Goal: Complete application form

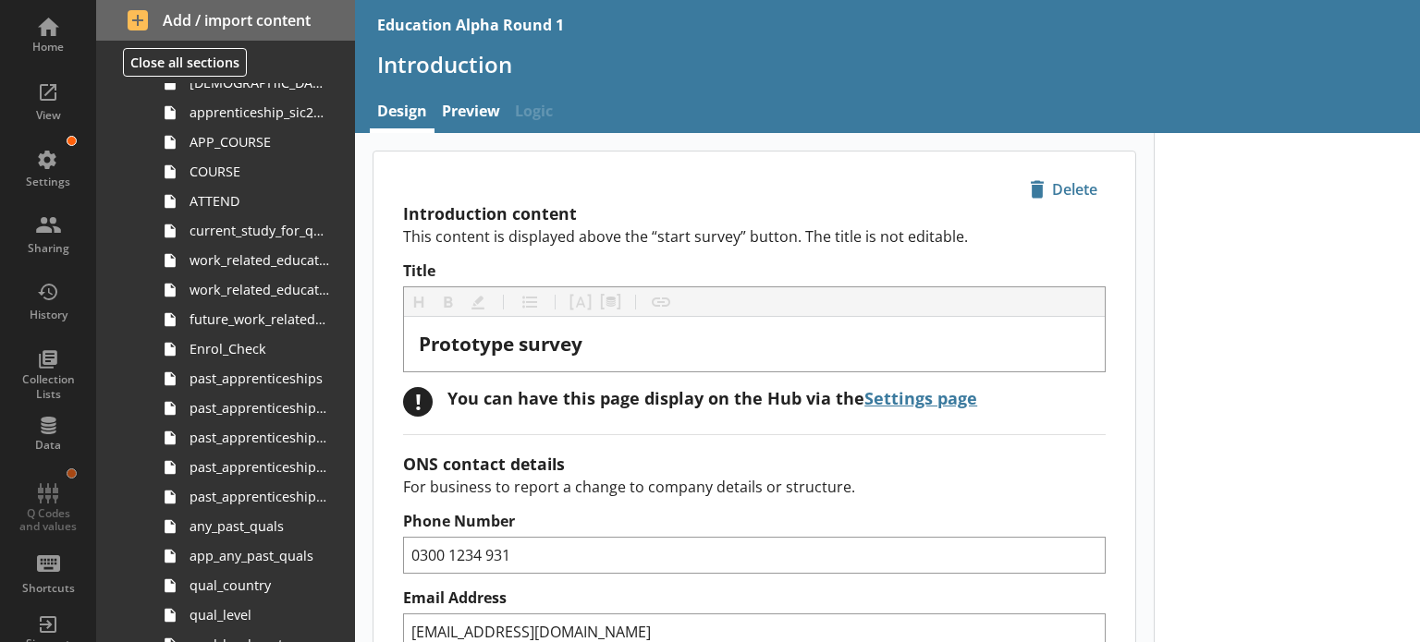
scroll to position [559, 0]
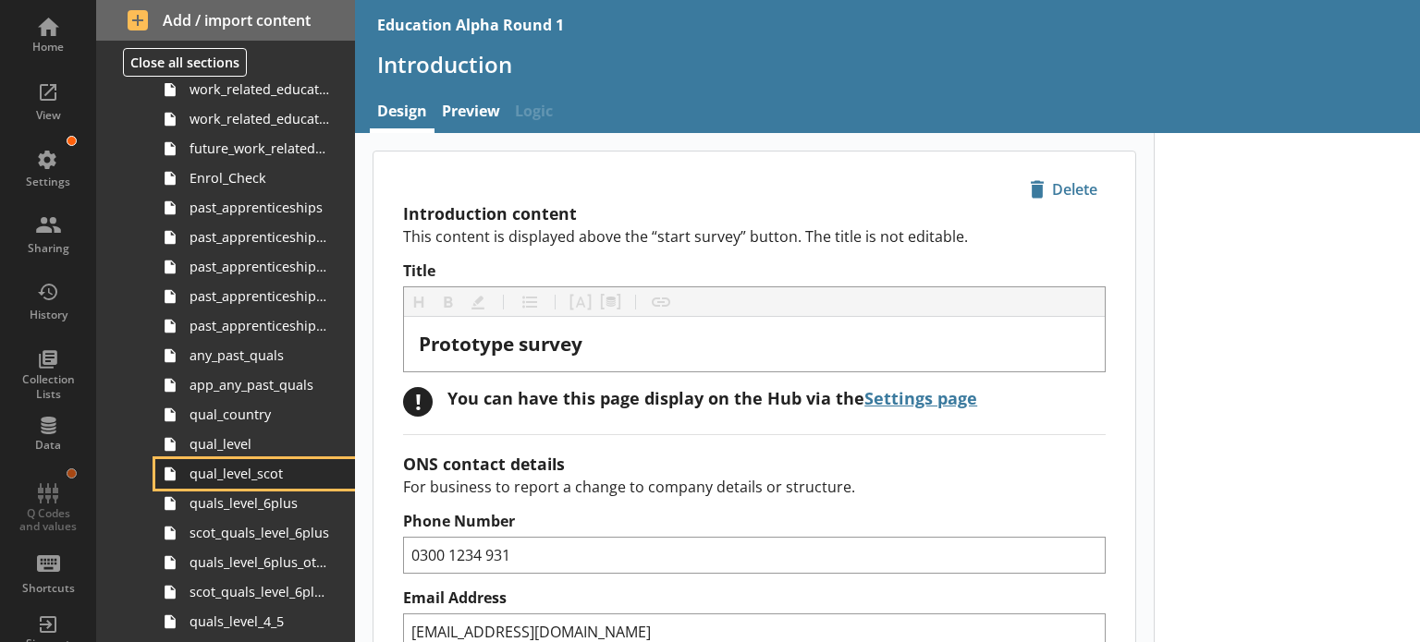
click at [229, 461] on link "qual_level_scot" at bounding box center [255, 474] width 200 height 30
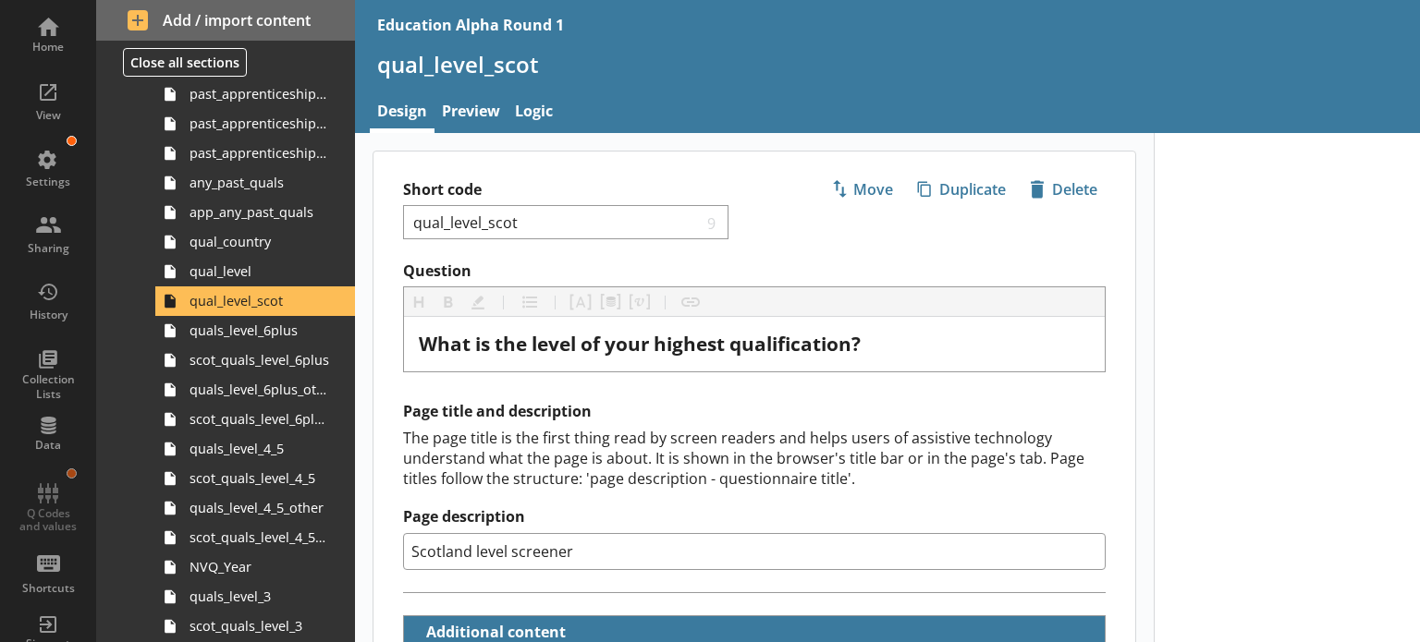
scroll to position [736, 0]
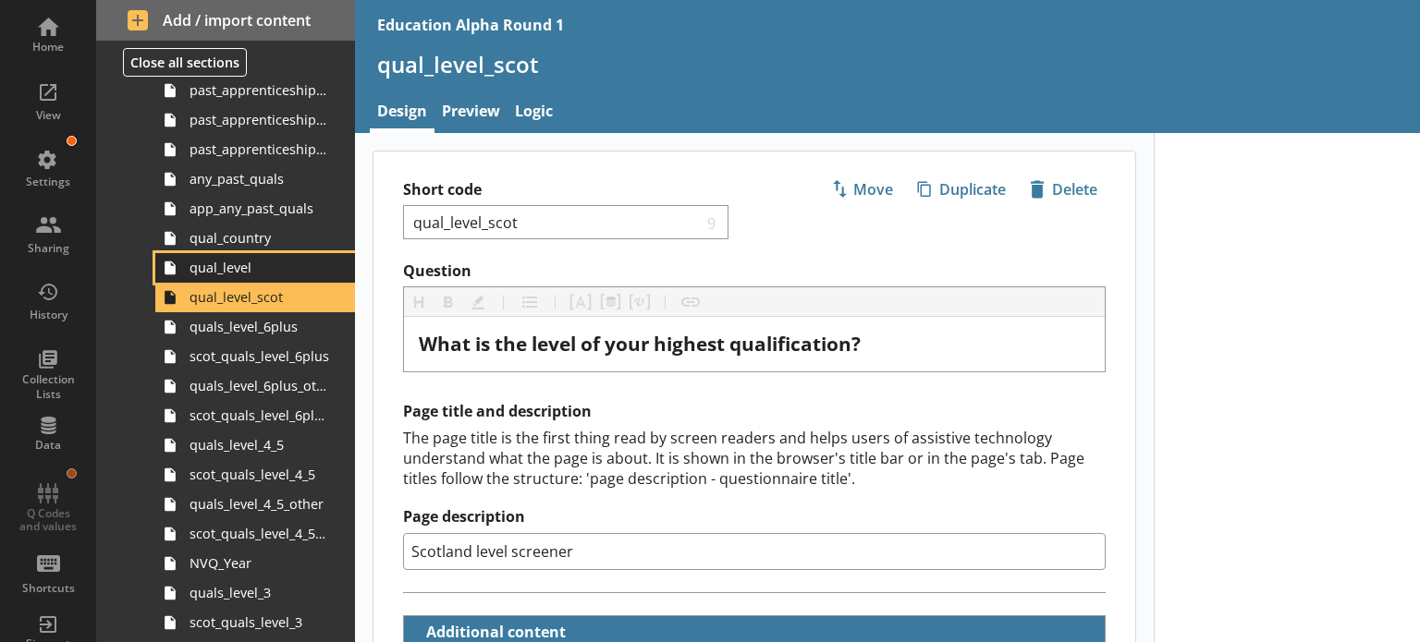
click at [259, 268] on span "qual_level" at bounding box center [259, 268] width 140 height 18
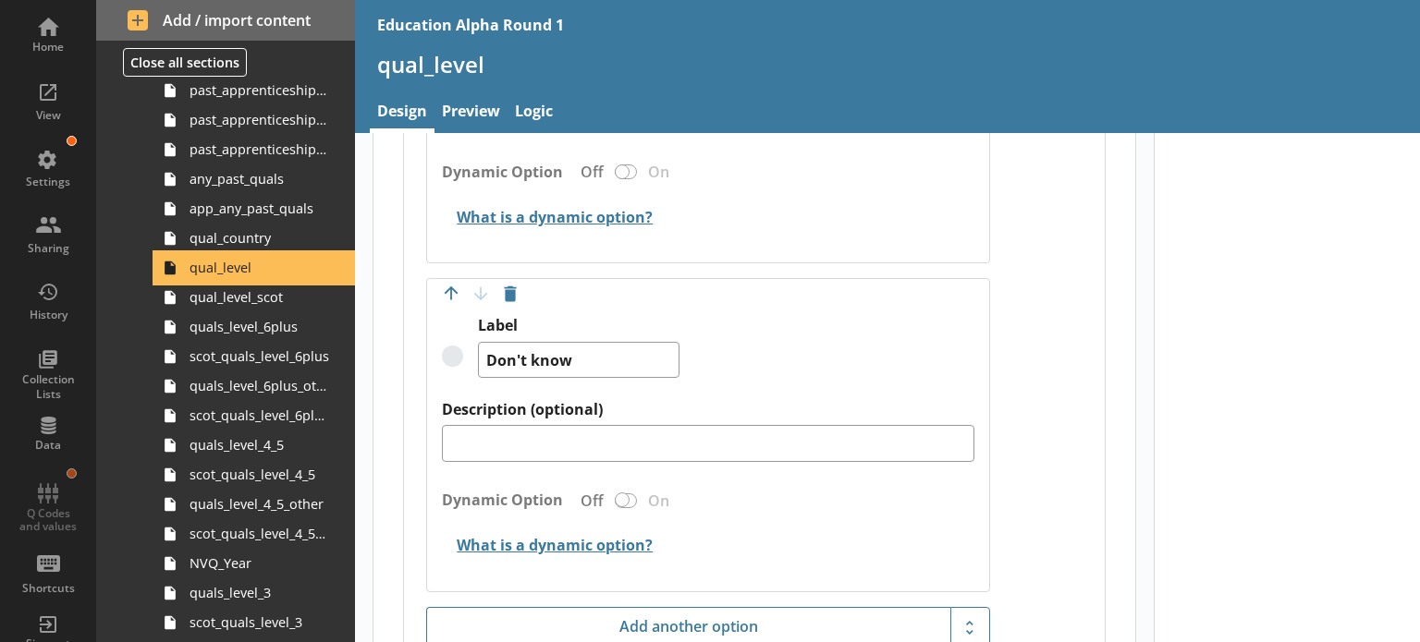
scroll to position [3103, 0]
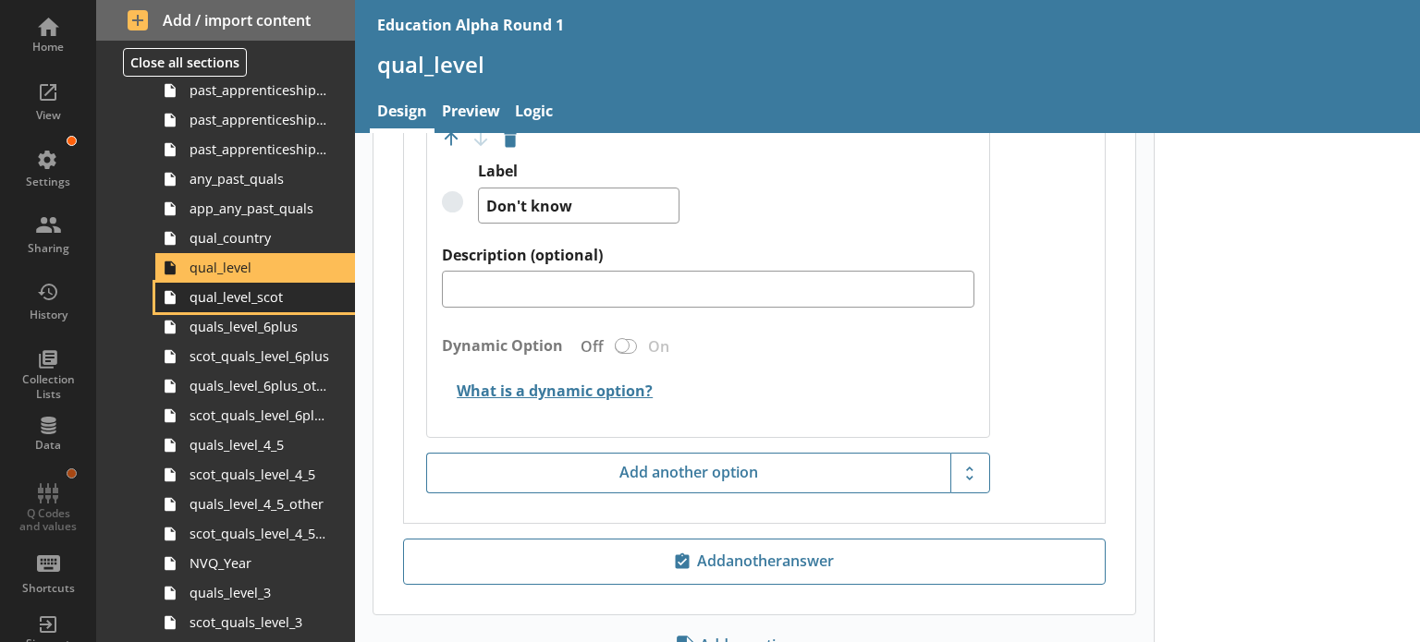
click at [220, 301] on span "qual_level_scot" at bounding box center [259, 297] width 140 height 18
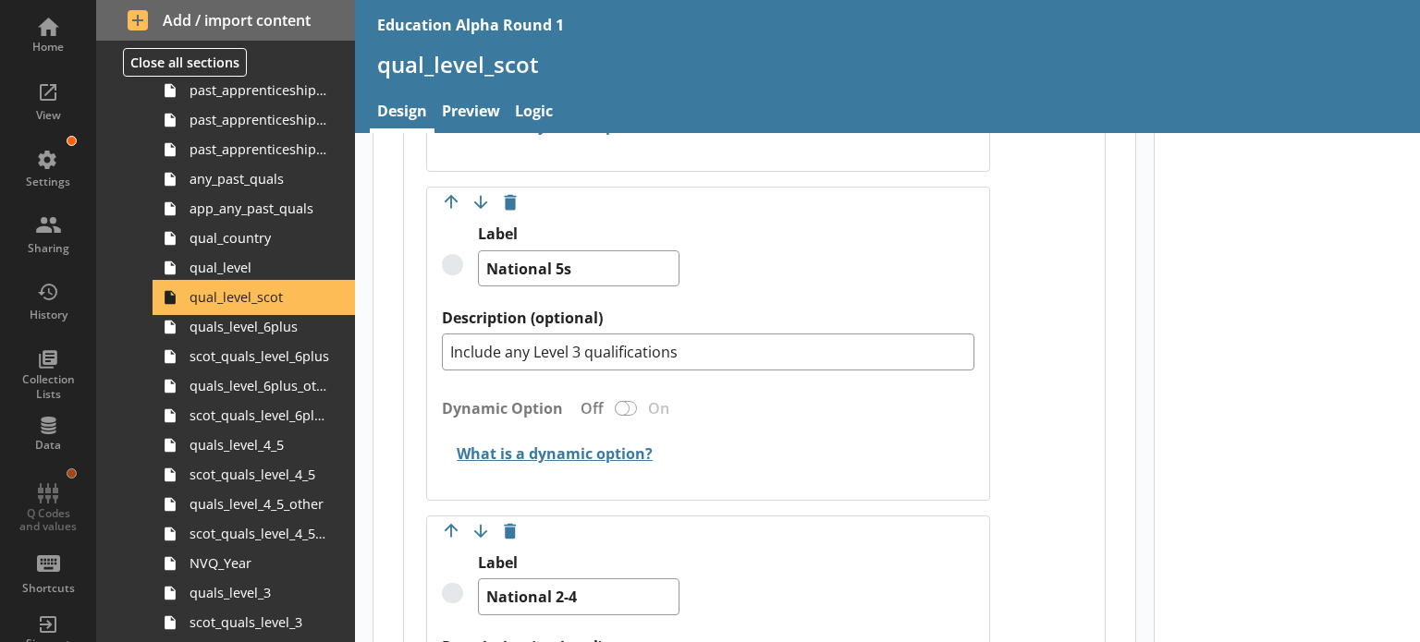
scroll to position [1645, 0]
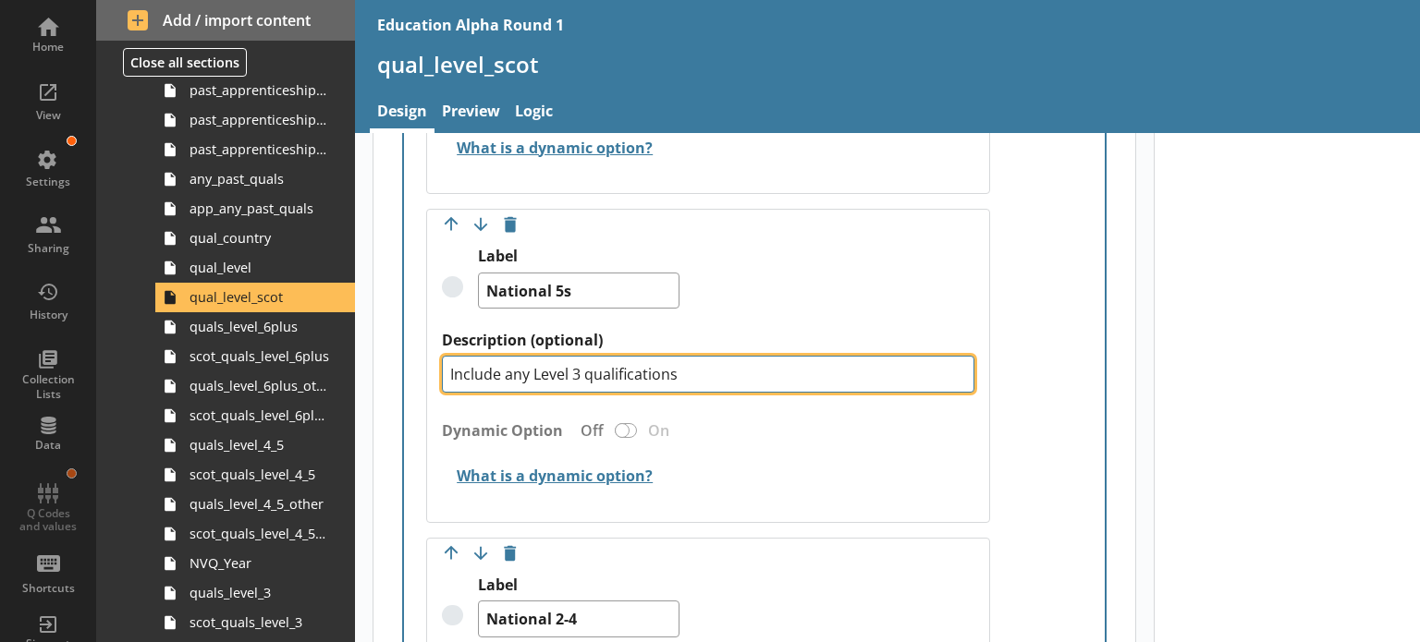
click at [577, 365] on textarea "Include any Level 3 qualifications" at bounding box center [708, 374] width 532 height 37
type textarea "x"
type textarea "Include any Level qualifications"
type textarea "x"
type textarea "Include any Level qualifications4"
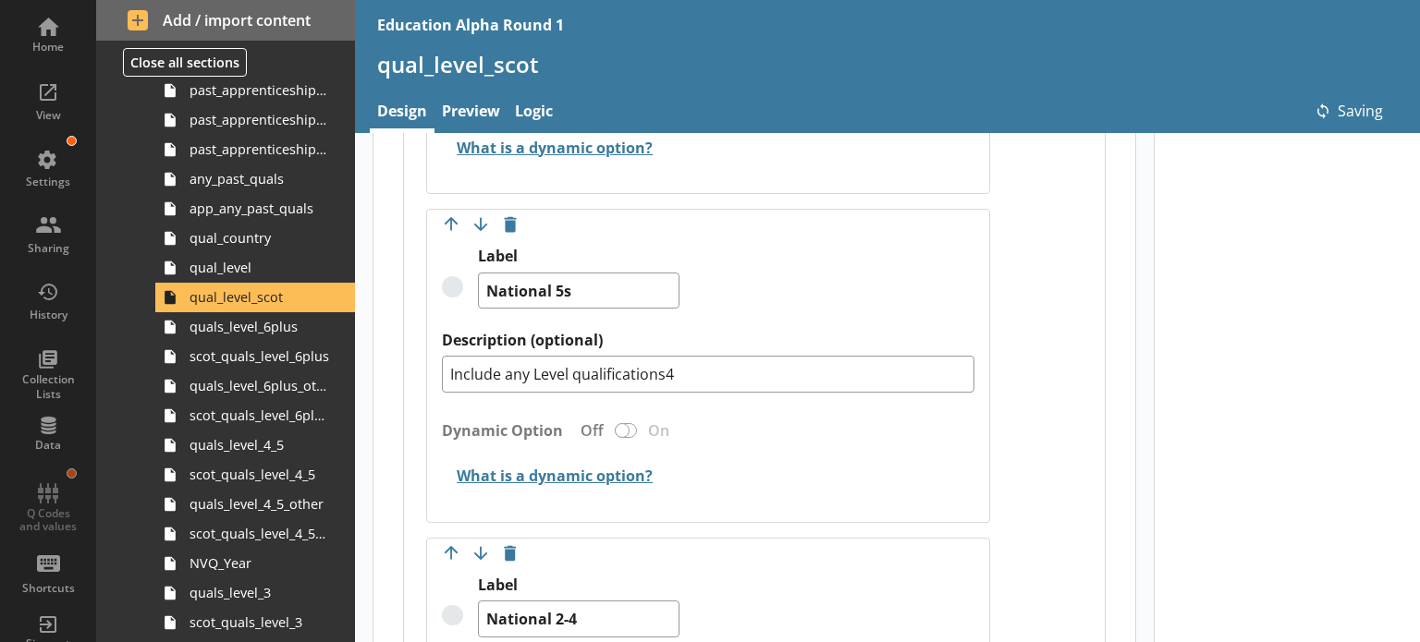
click at [822, 287] on div "Label National 5s" at bounding box center [708, 289] width 532 height 84
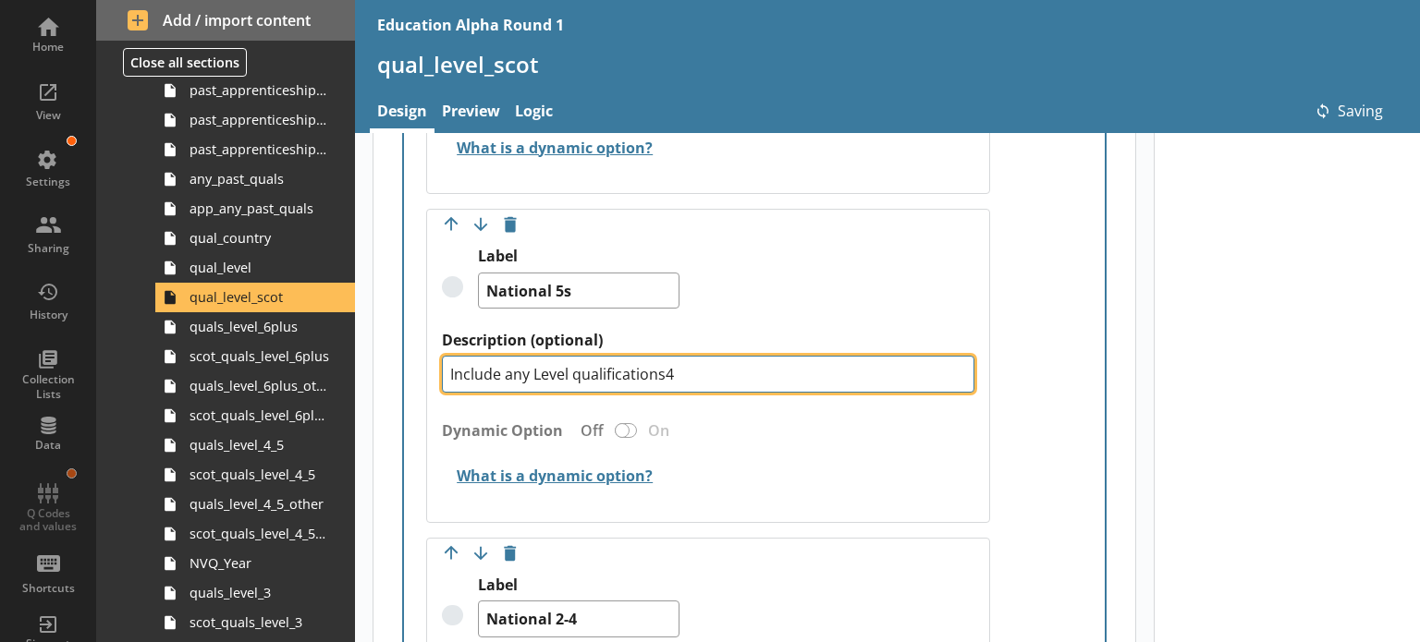
click at [695, 372] on textarea "Include any Level qualifications4" at bounding box center [708, 374] width 532 height 37
type textarea "x"
type textarea "Include any Level qualifications"
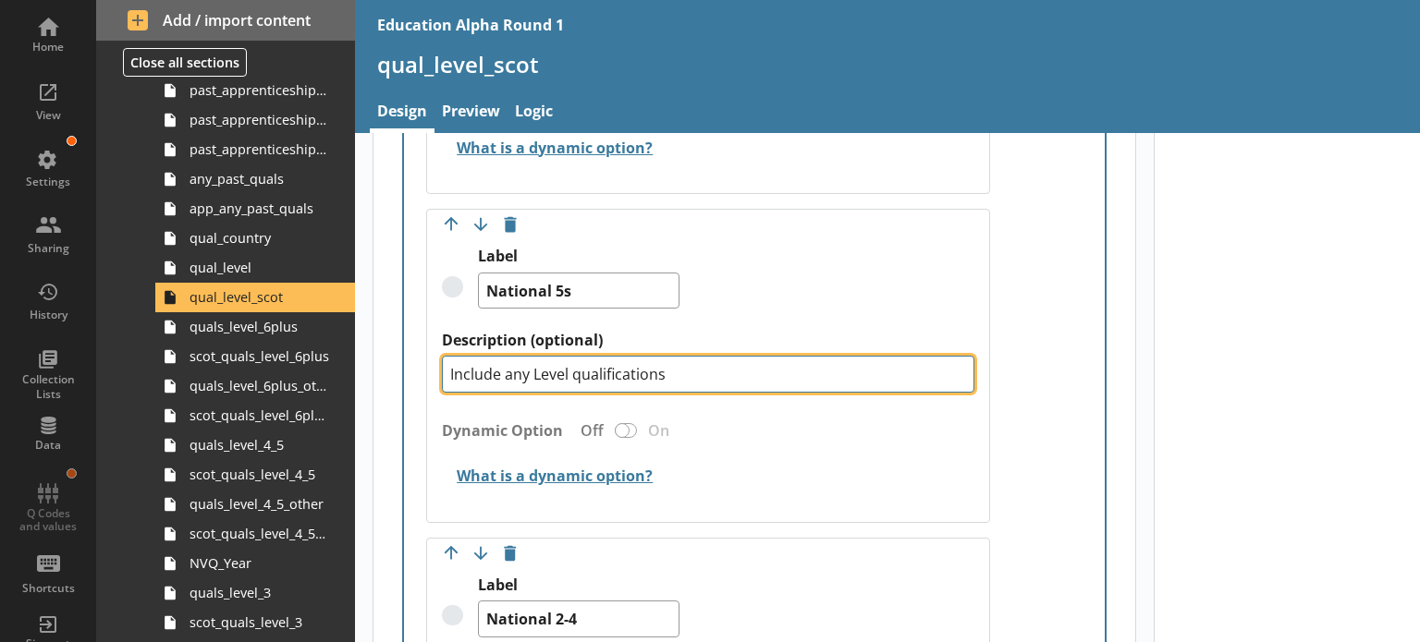
click at [570, 370] on textarea "Include any Level qualifications" at bounding box center [708, 374] width 532 height 37
type textarea "x"
type textarea "Include any Level 4qualifications"
type textarea "x"
type textarea "Include any Level 4 qualifications"
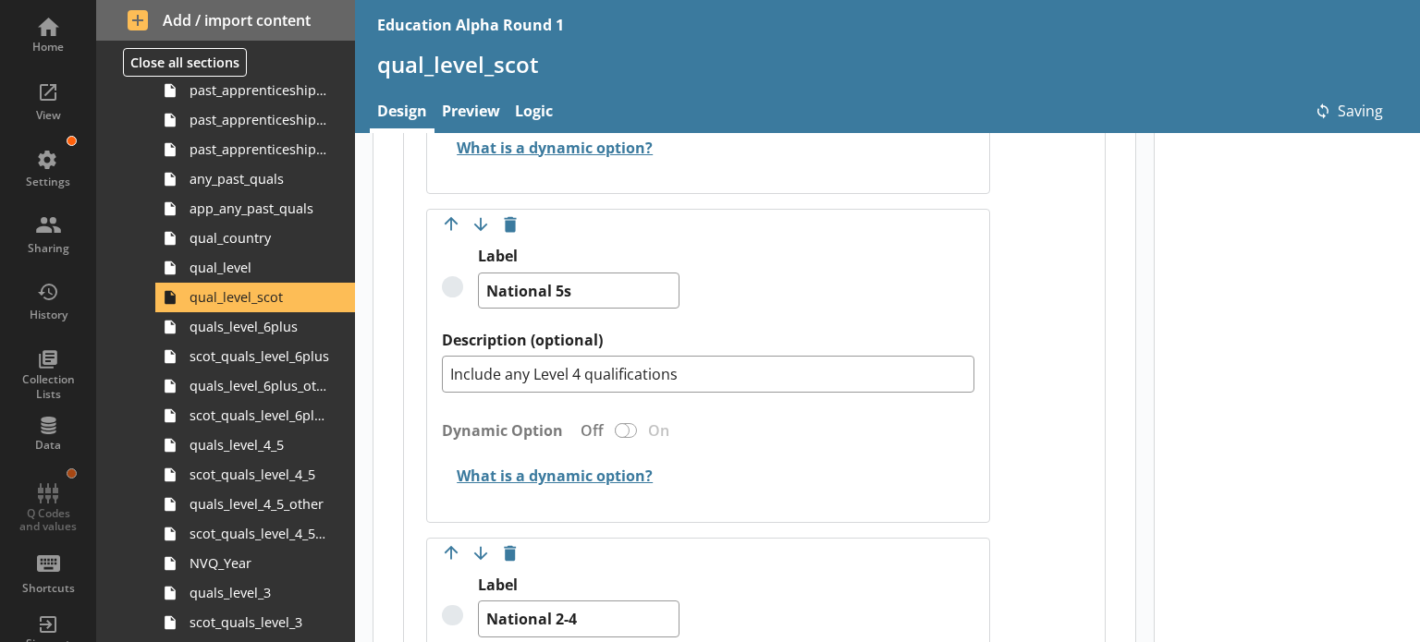
type textarea "x"
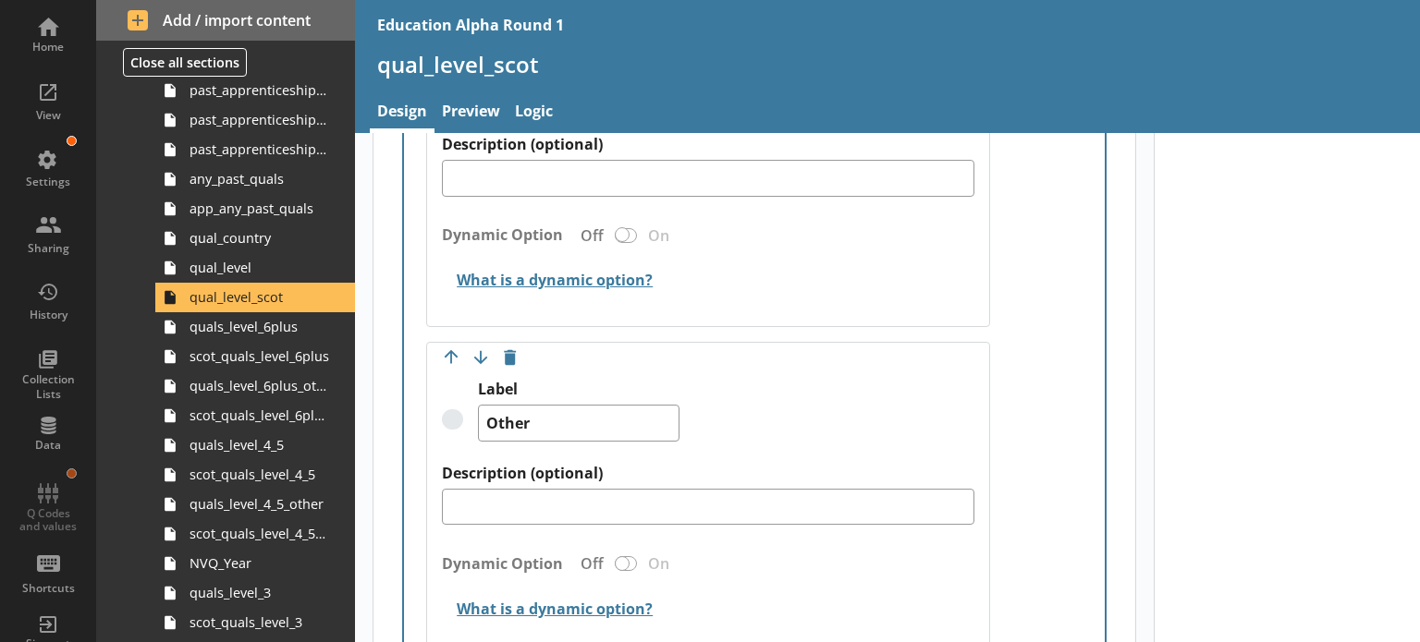
scroll to position [2562, 0]
